Goal: Task Accomplishment & Management: Use online tool/utility

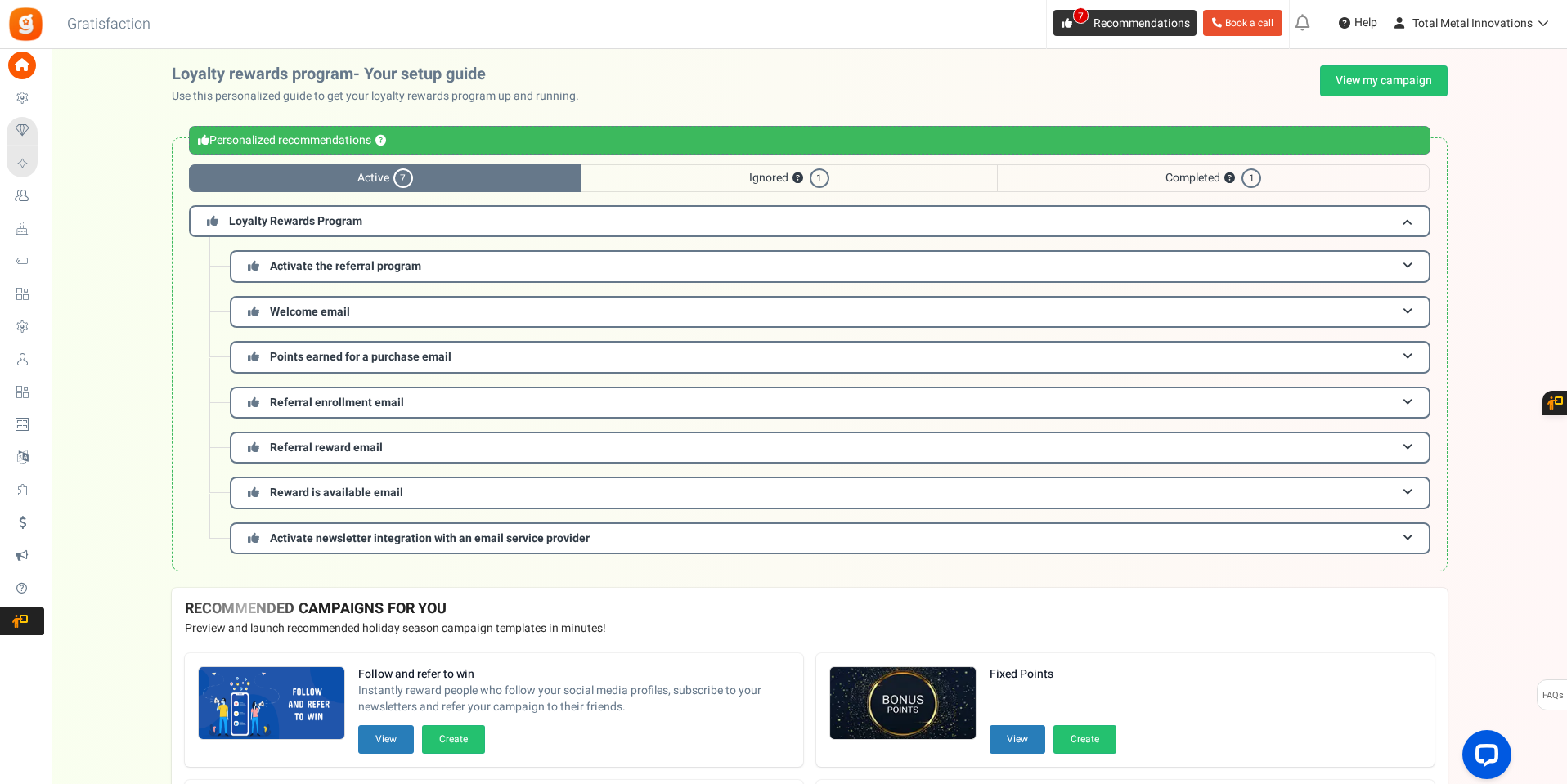
click at [1063, 27] on icon at bounding box center [1067, 23] width 10 height 10
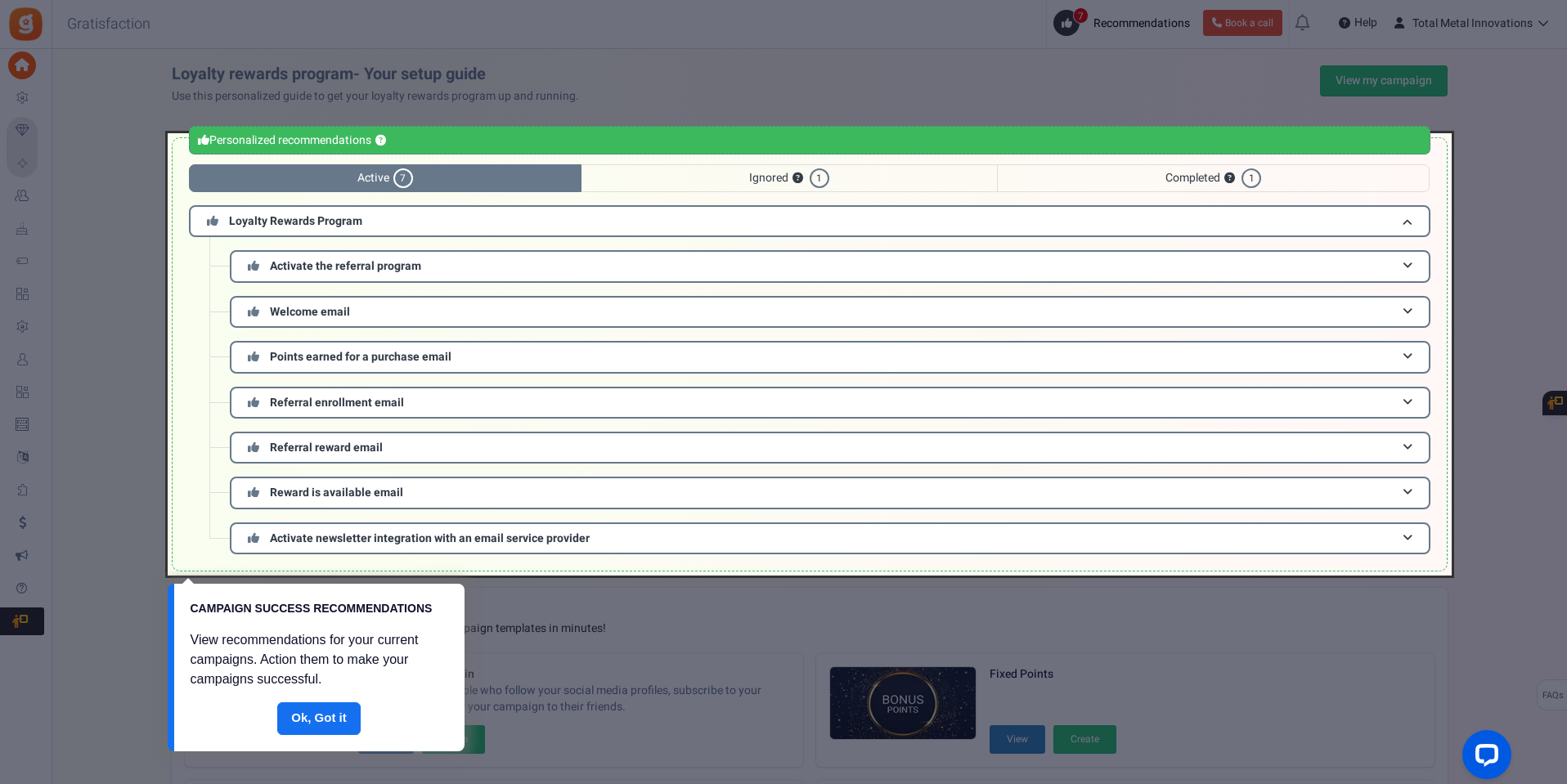
click at [708, 73] on div at bounding box center [784, 392] width 1567 height 784
click at [312, 723] on link "Done" at bounding box center [319, 719] width 84 height 32
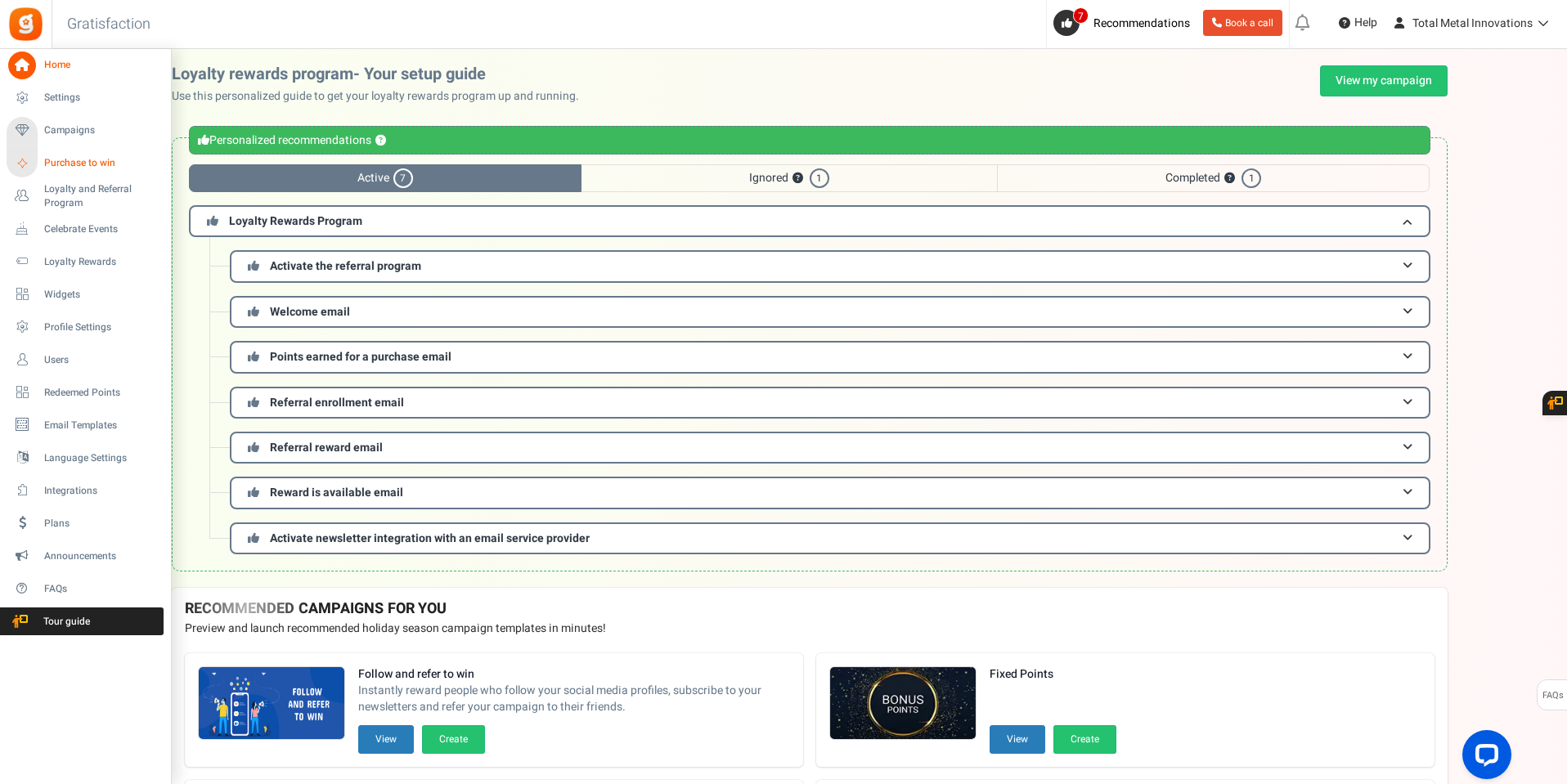
click at [67, 167] on span "Purchase to win" at bounding box center [101, 162] width 115 height 14
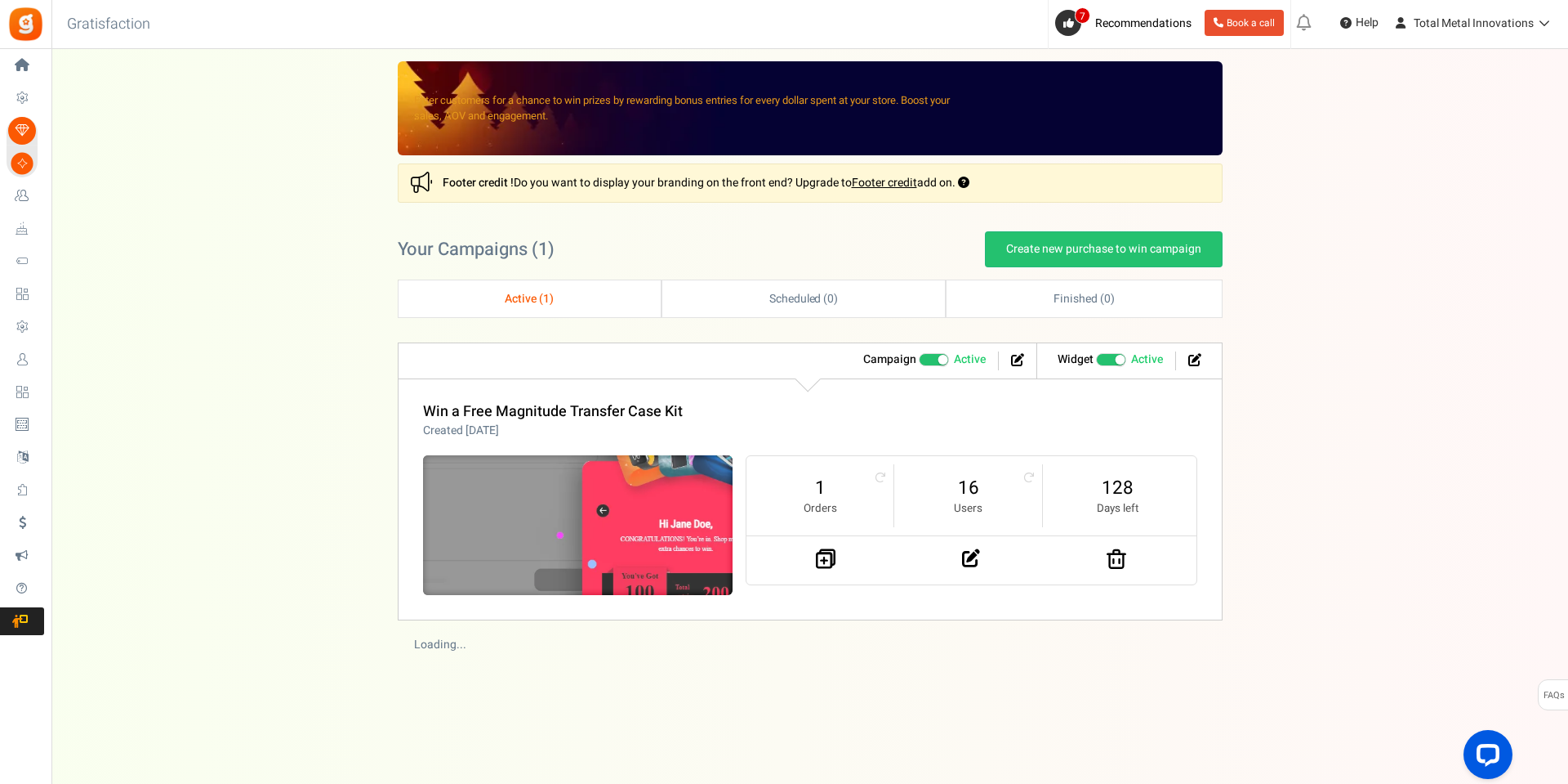
click at [614, 516] on img at bounding box center [578, 525] width 465 height 209
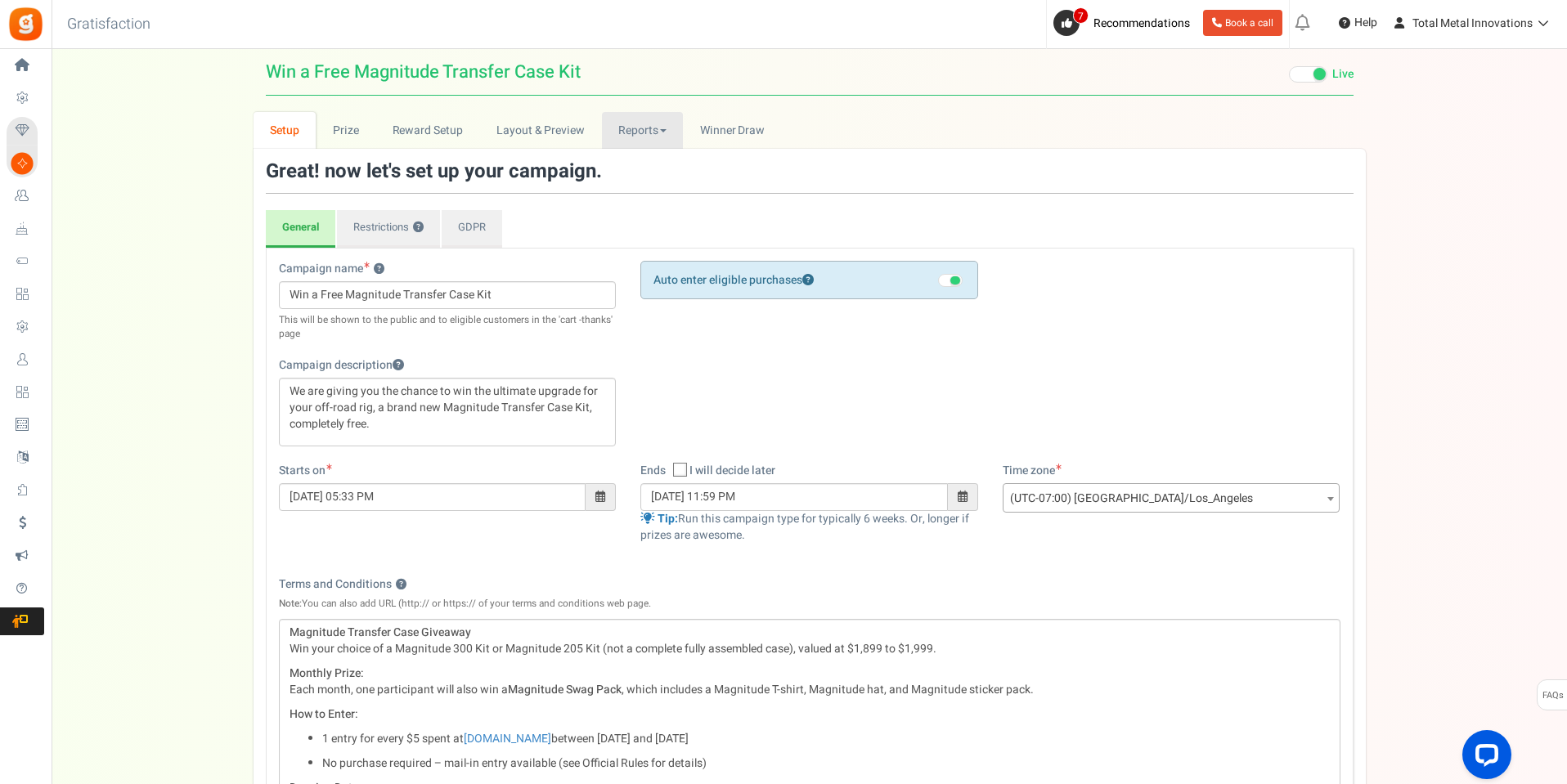
click at [651, 131] on link "Reports" at bounding box center [643, 130] width 82 height 37
click at [645, 187] on link "Entries" at bounding box center [668, 190] width 131 height 24
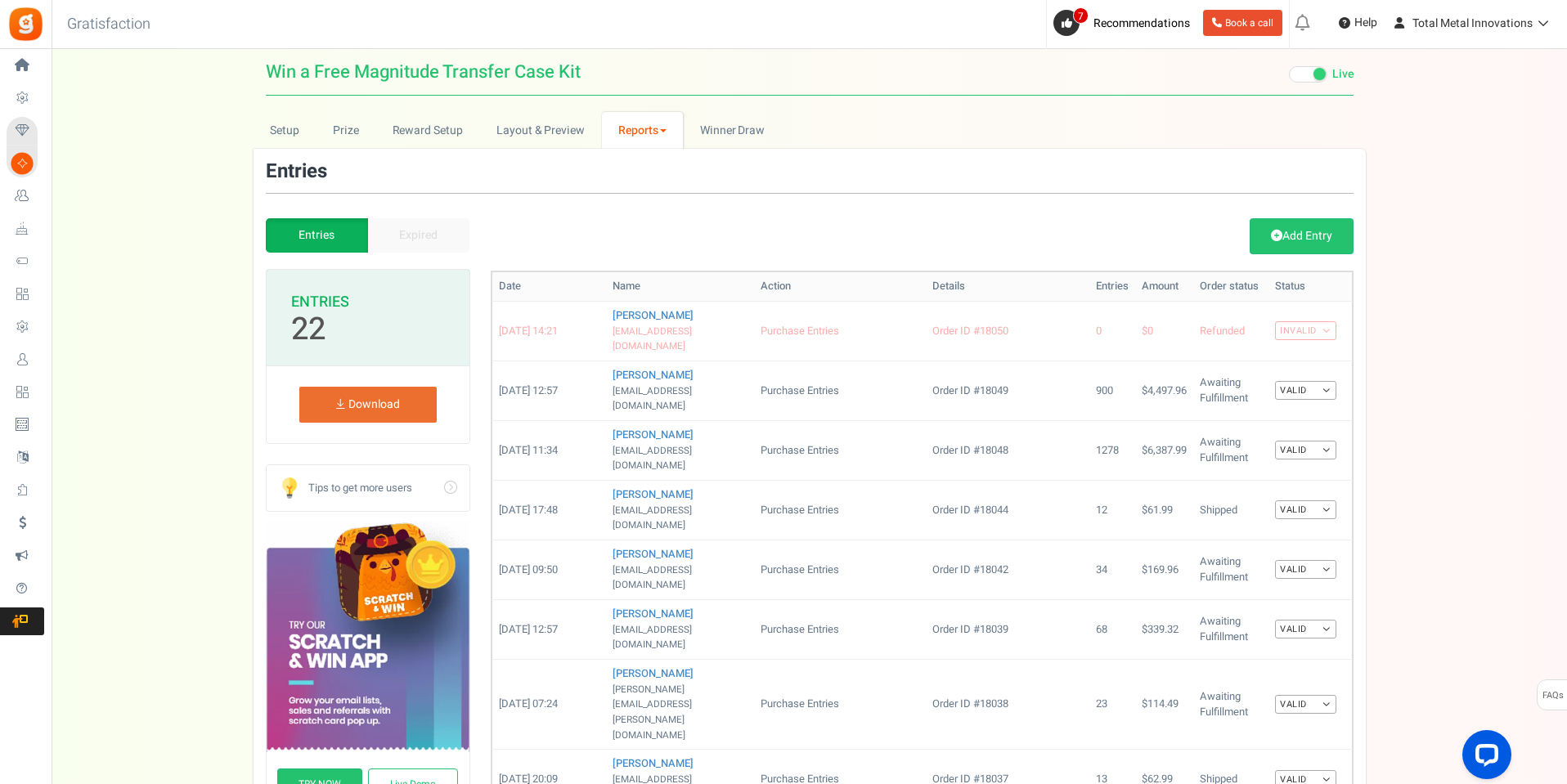
click at [620, 135] on link "Reports" at bounding box center [643, 130] width 82 height 37
click at [614, 164] on link "Users" at bounding box center [668, 166] width 131 height 24
